Goal: Task Accomplishment & Management: Complete application form

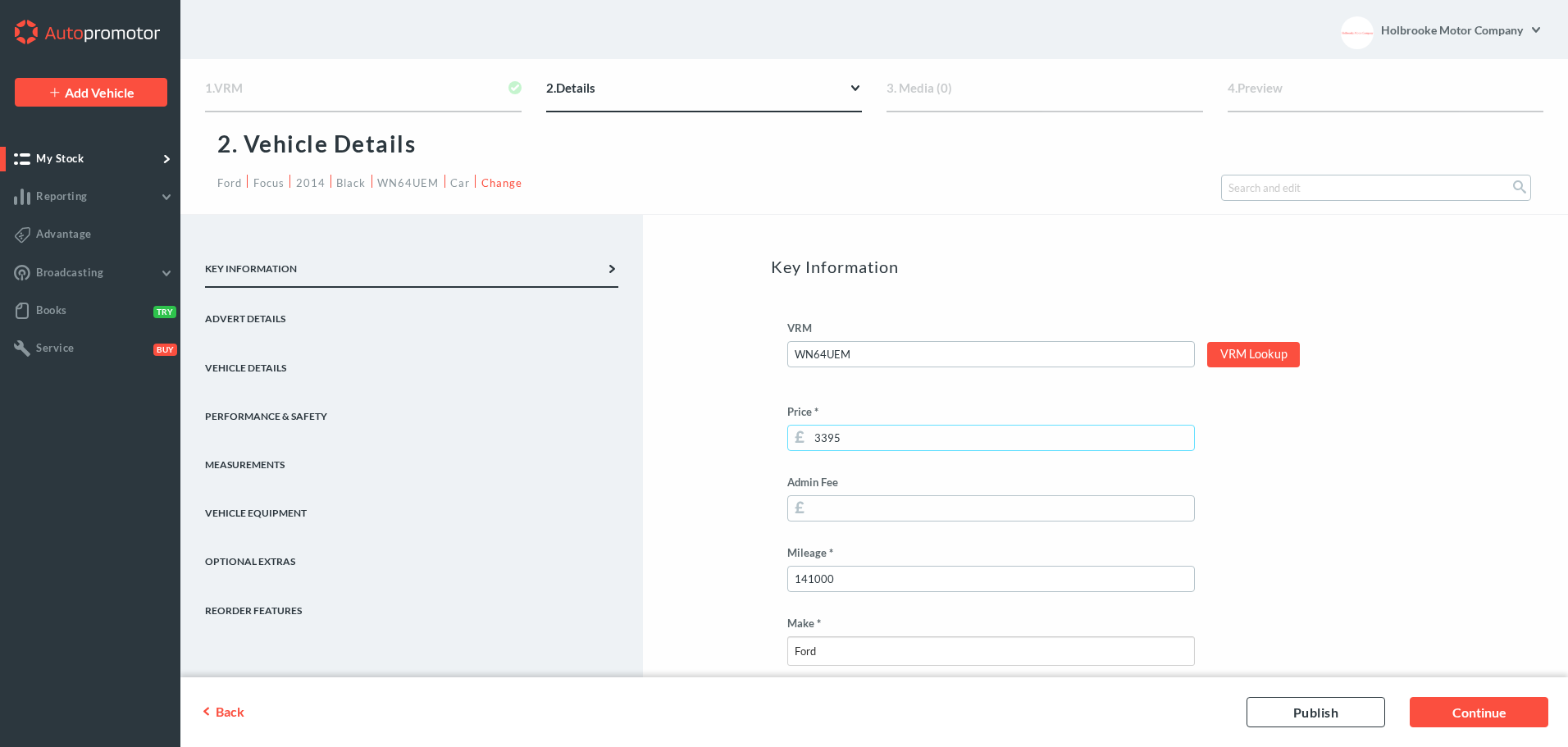
click at [828, 437] on input "3395" at bounding box center [991, 437] width 408 height 26
type input "3495"
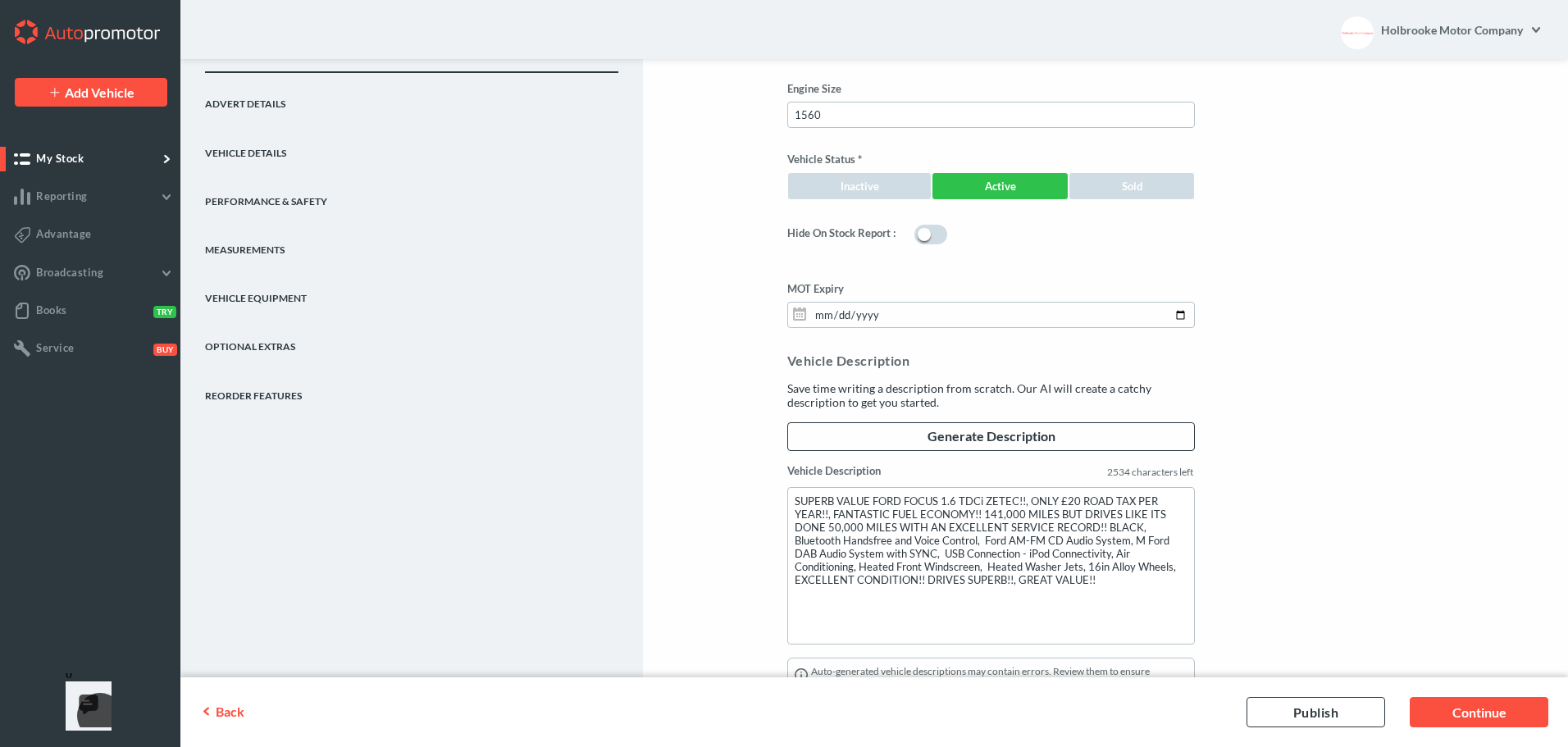
scroll to position [1394, 0]
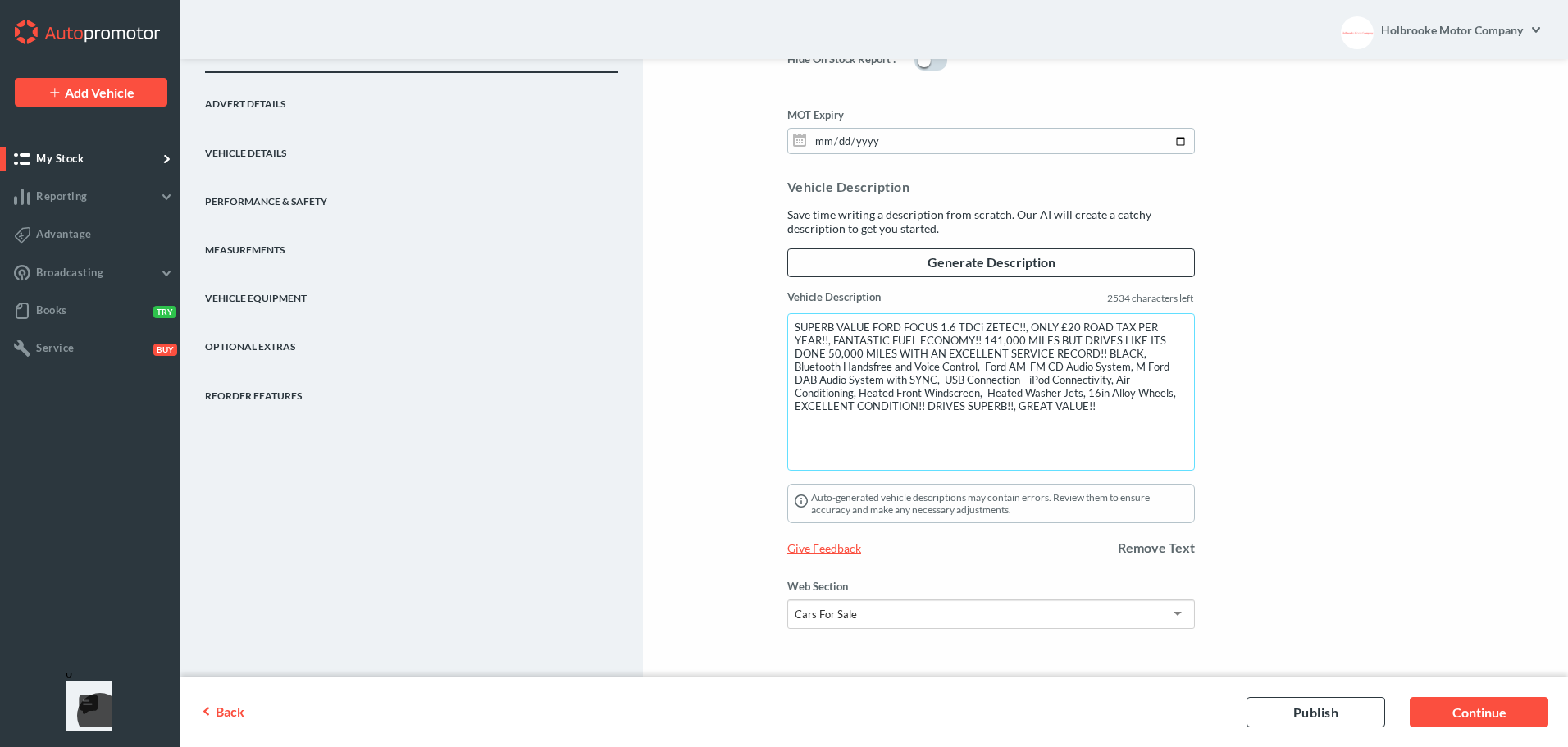
drag, startPoint x: 790, startPoint y: 323, endPoint x: 1143, endPoint y: 465, distance: 380.5
click at [1143, 465] on textarea "SUPERB VALUE FORD FOCUS 1.6 TDCi ZETEC!!, ONLY £20 ROAD TAX PER YEAR!!, FANTAST…" at bounding box center [991, 392] width 408 height 158
click at [1465, 710] on link "Continue" at bounding box center [1479, 712] width 139 height 31
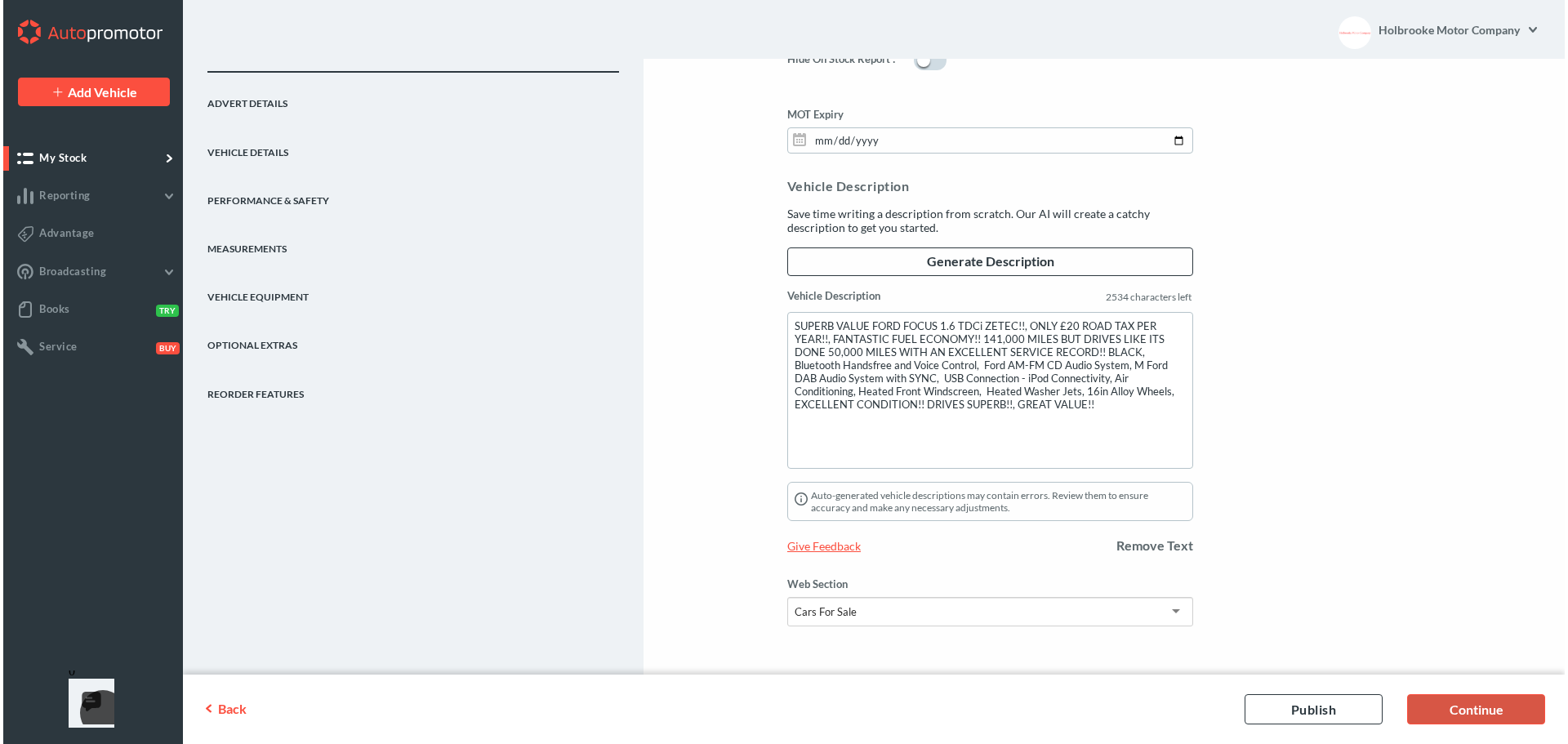
scroll to position [0, 0]
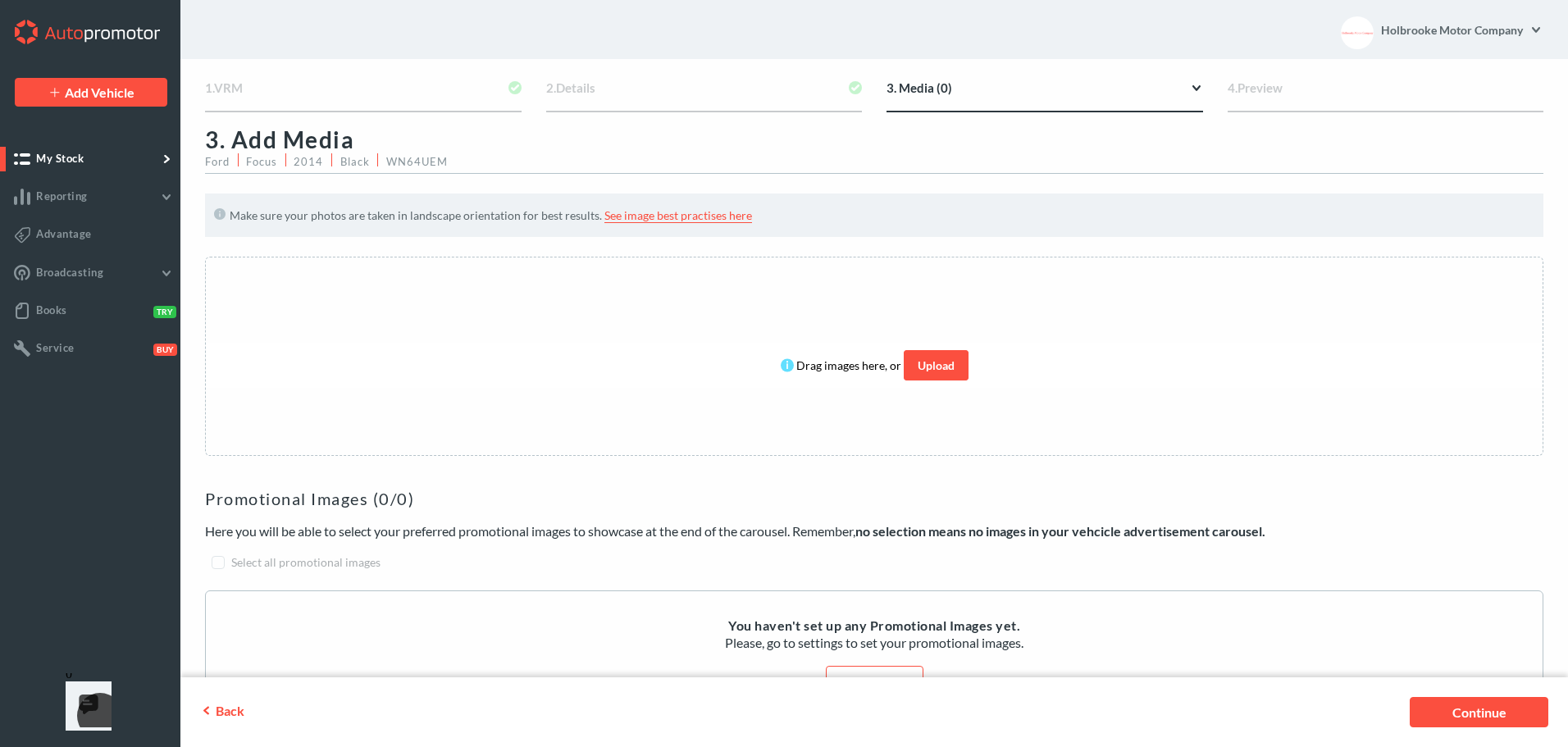
click at [915, 369] on link "Upload" at bounding box center [936, 365] width 65 height 31
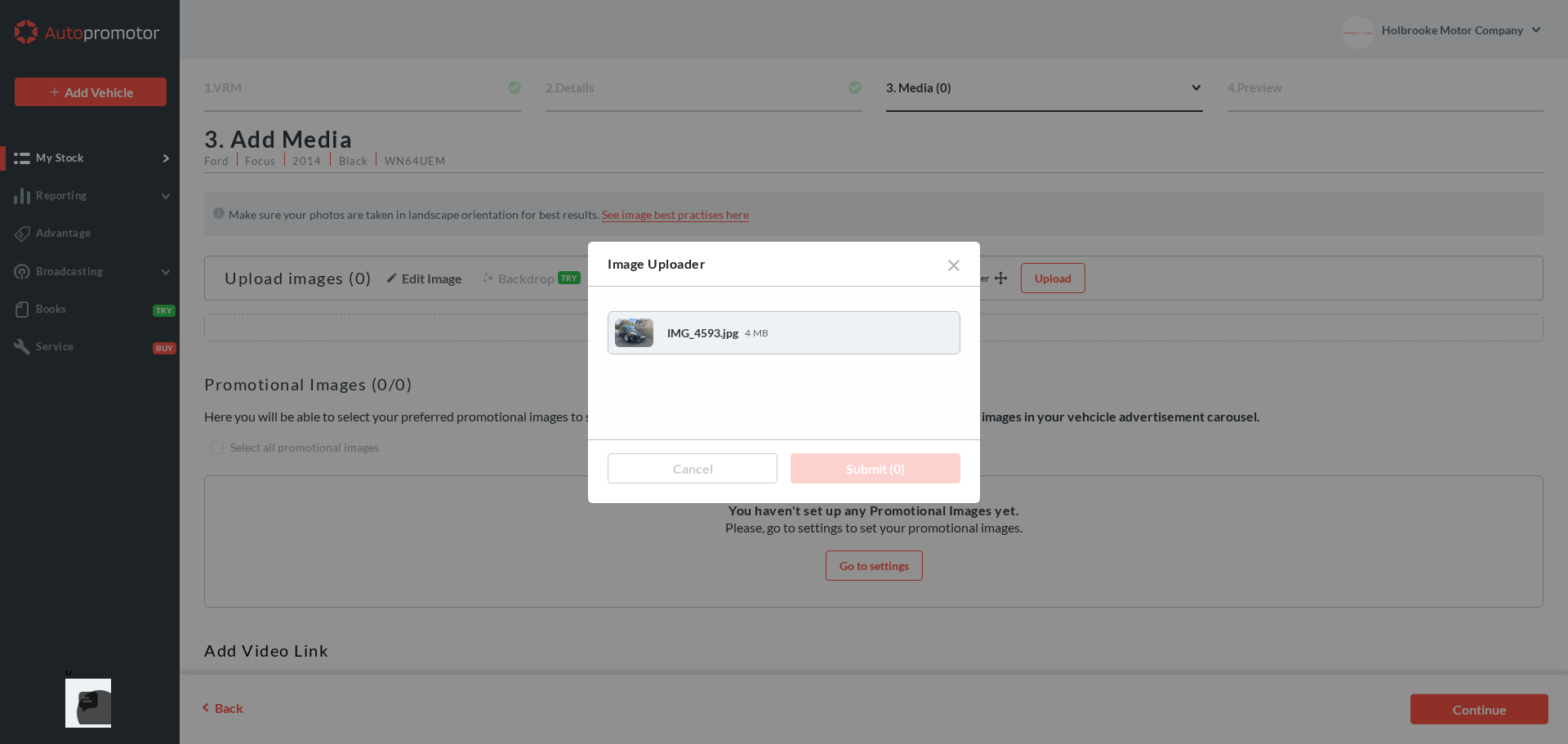
click at [769, 322] on div "IMG_4593.jpg 4 MB" at bounding box center [784, 332] width 338 height 29
click at [764, 341] on div "IMG_4593.jpg 4 MB" at bounding box center [784, 332] width 338 height 29
click at [960, 265] on div "Image Uploader" at bounding box center [784, 265] width 392 height 46
click at [954, 258] on div "Image Uploader" at bounding box center [784, 265] width 392 height 46
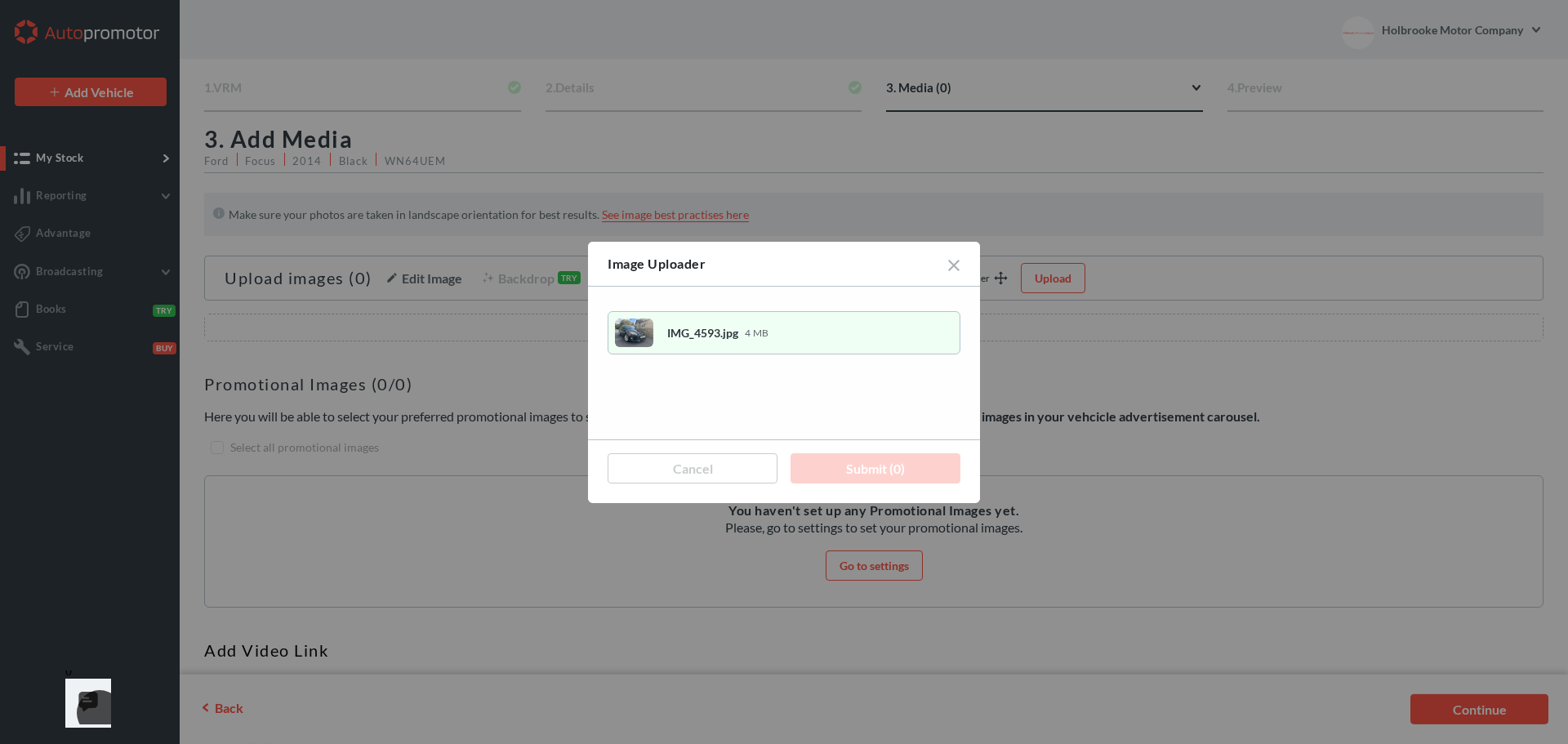
click at [953, 260] on div "Image Uploader" at bounding box center [784, 265] width 392 height 46
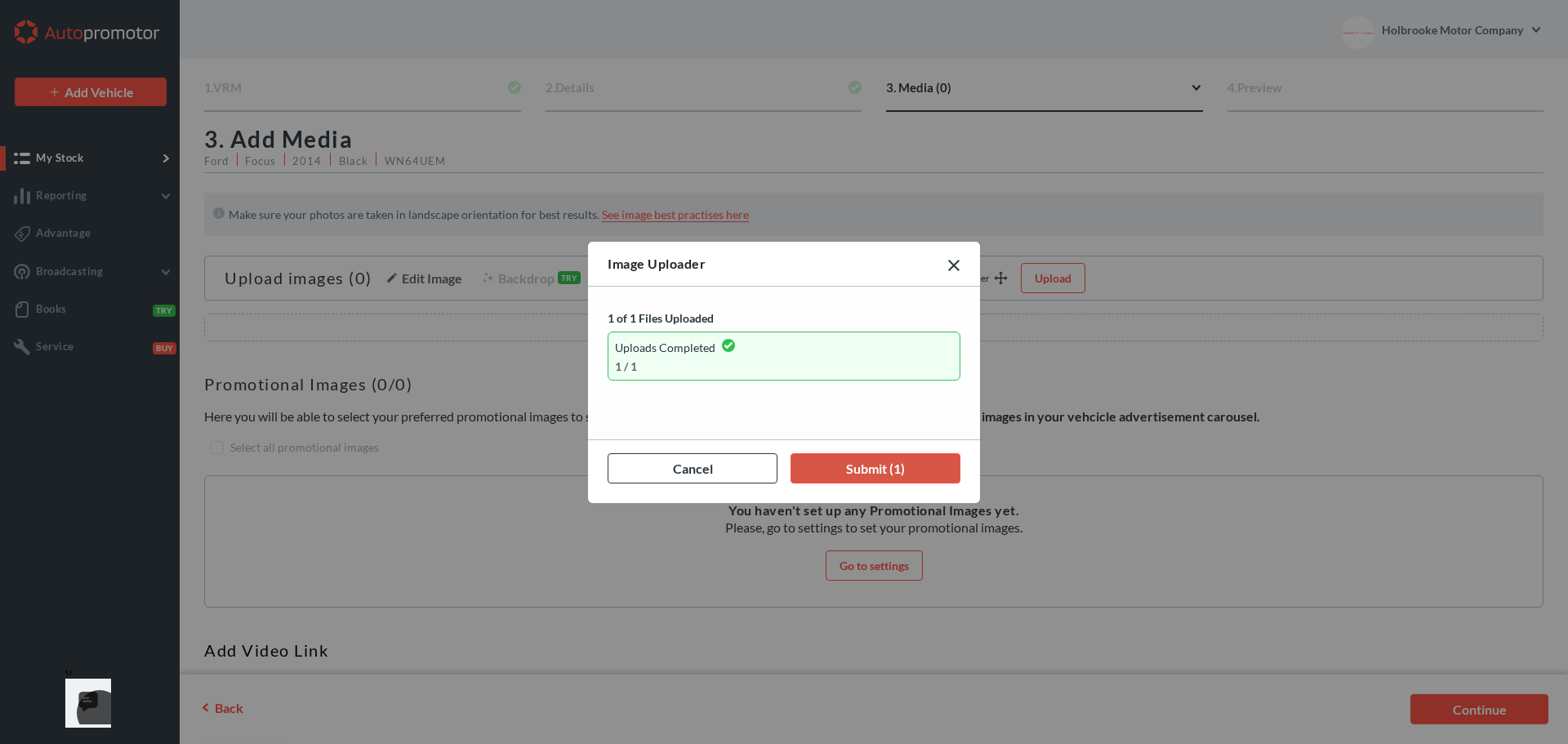
click at [847, 468] on link "Submit (1)" at bounding box center [875, 468] width 170 height 30
